Goal: Task Accomplishment & Management: Manage account settings

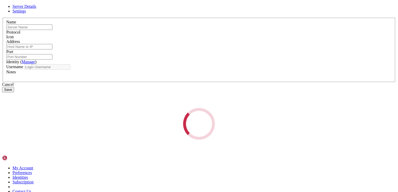
type input "homelab"
type input "[TECHNICAL_ID]"
type input "22"
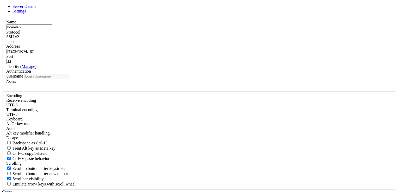
type input "SynapseMai"
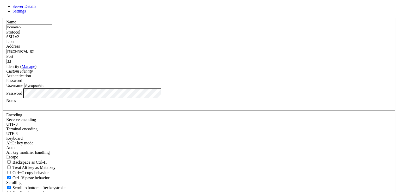
click at [52, 54] on input "[TECHNICAL_ID]" at bounding box center [29, 51] width 46 height 5
type input "[TECHNICAL_ID]"
click at [198, 74] on div "Custom Identity" at bounding box center [198, 71] width 385 height 5
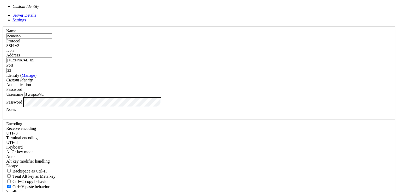
click at [226, 90] on div "Password" at bounding box center [198, 89] width 385 height 5
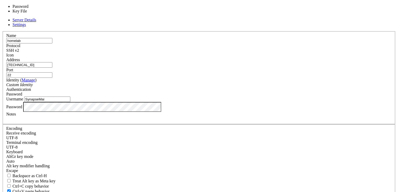
click at [22, 92] on span "Password" at bounding box center [14, 94] width 16 height 4
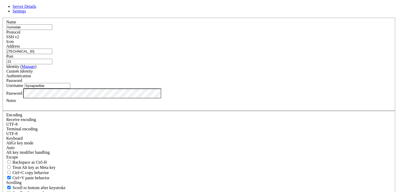
drag, startPoint x: 171, startPoint y: 105, endPoint x: 109, endPoint y: 97, distance: 62.3
click at [109, 97] on div "Server Details Settings Name homelab Protocol SSH v2 Icon" at bounding box center [198, 111] width 393 height 215
click at [125, 141] on div "Name homelab Protocol SSH v2 Icon Address [TECHNICAL_ID]" at bounding box center [198, 113] width 393 height 191
click at [70, 88] on input "Admin" at bounding box center [47, 85] width 46 height 5
type input "admin"
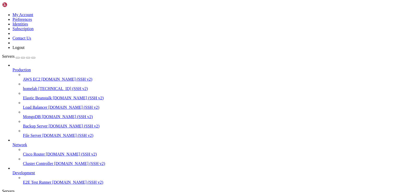
click at [46, 86] on span "[TECHNICAL_ID] (SSH v2)" at bounding box center [62, 88] width 49 height 4
drag, startPoint x: 231, startPoint y: 75, endPoint x: 179, endPoint y: 64, distance: 53.5
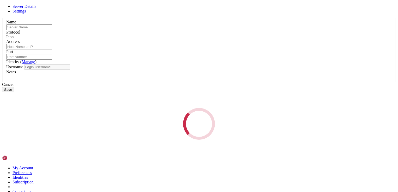
type input "homelab"
type input "[TECHNICAL_ID]"
type input "22"
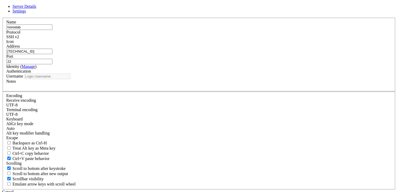
type input "admin"
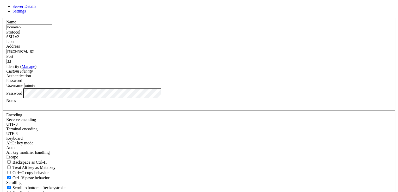
click at [196, 88] on div "Username admin" at bounding box center [198, 85] width 385 height 5
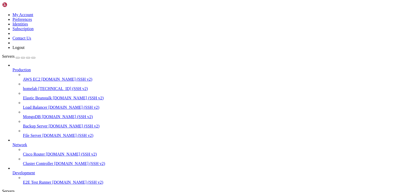
click at [48, 86] on span "[TECHNICAL_ID] (SSH v2)" at bounding box center [62, 88] width 49 height 4
